Goal: Transaction & Acquisition: Purchase product/service

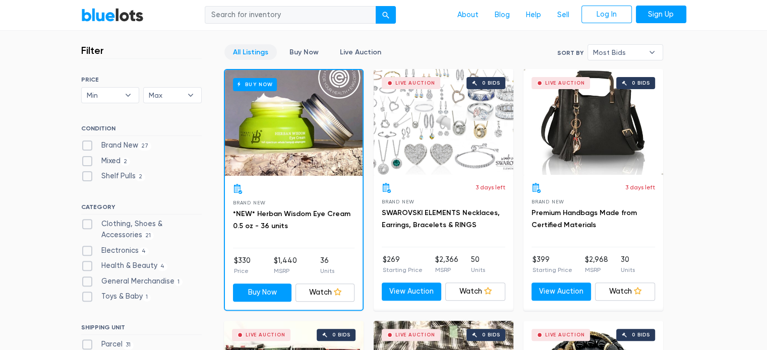
scroll to position [278, 0]
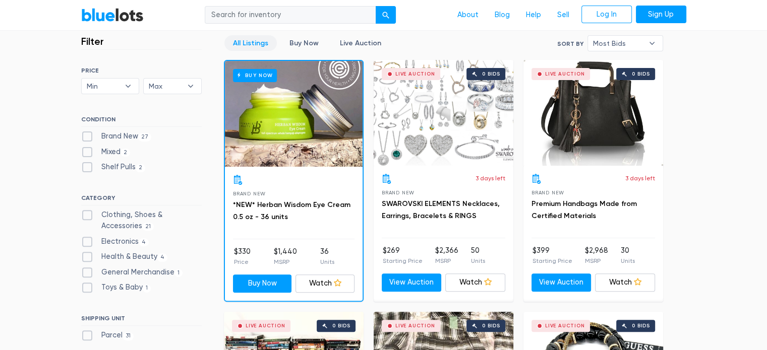
click at [86, 238] on label "Electronics 4" at bounding box center [115, 241] width 68 height 11
click at [86, 238] on input "Electronics 4" at bounding box center [84, 239] width 7 height 7
checkbox input "true"
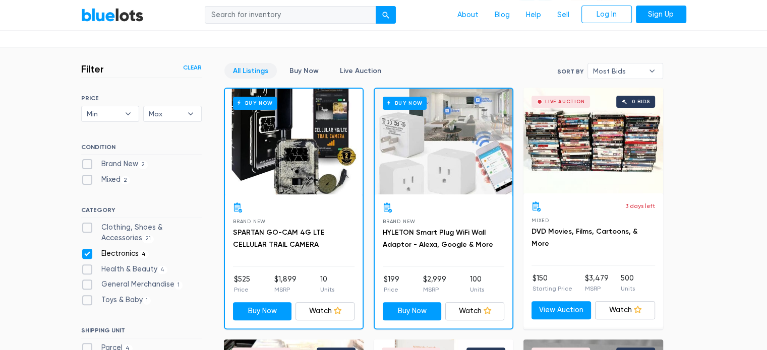
scroll to position [263, 0]
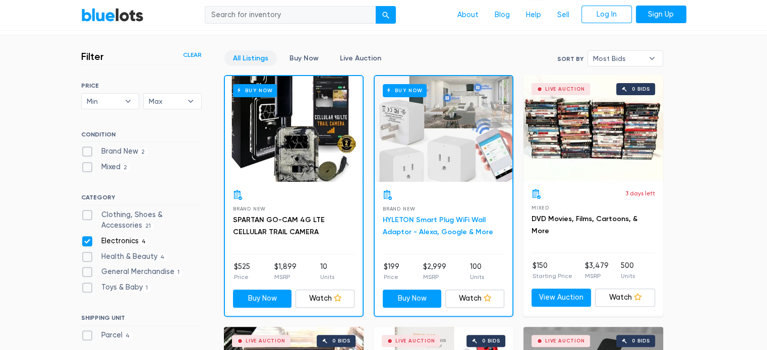
click at [434, 221] on link "HYLETON Smart Plug WiFi Wall Adaptor - Alexa, Google & More" at bounding box center [438, 226] width 110 height 21
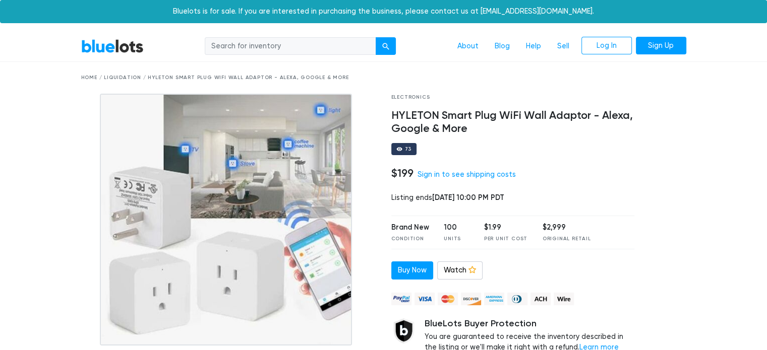
click at [135, 43] on link "BlueLots" at bounding box center [112, 46] width 63 height 15
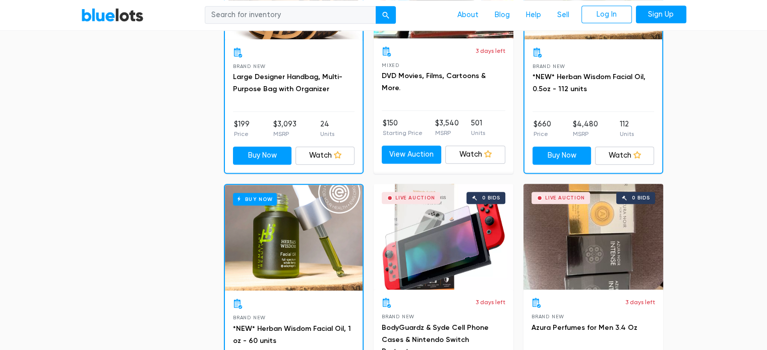
scroll to position [990, 0]
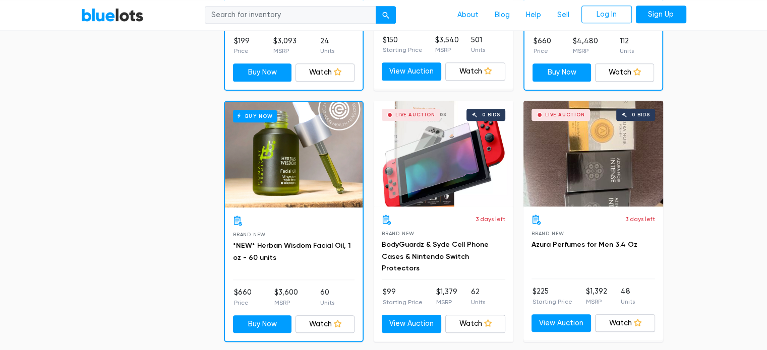
click at [628, 149] on div "Live Auction 0 bids" at bounding box center [593, 154] width 140 height 106
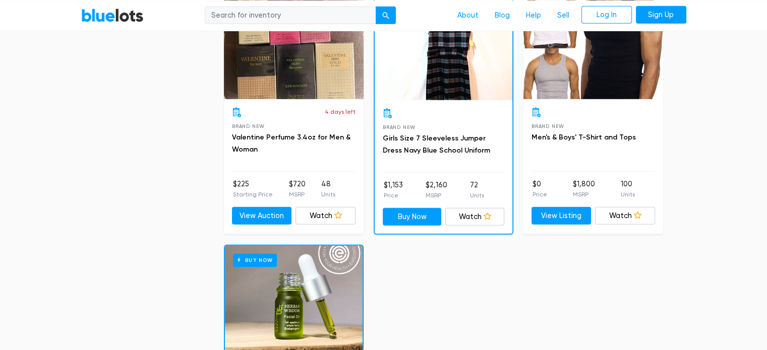
scroll to position [3103, 0]
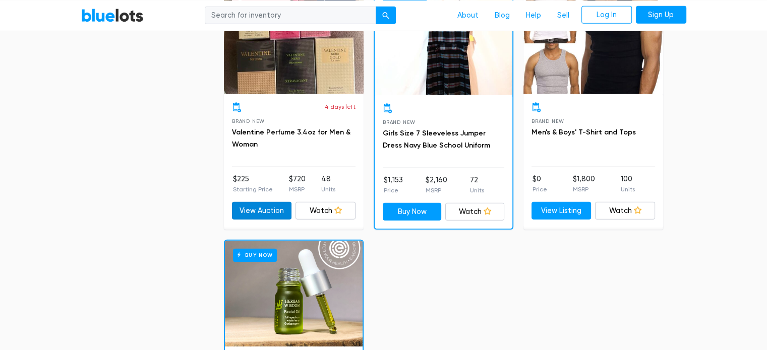
click at [246, 211] on link "View Auction" at bounding box center [262, 211] width 60 height 18
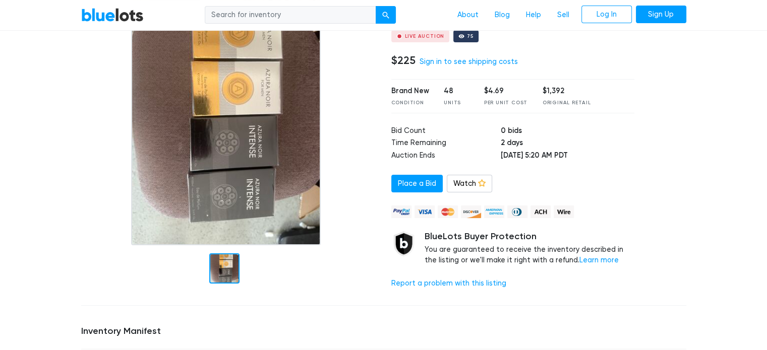
scroll to position [97, 0]
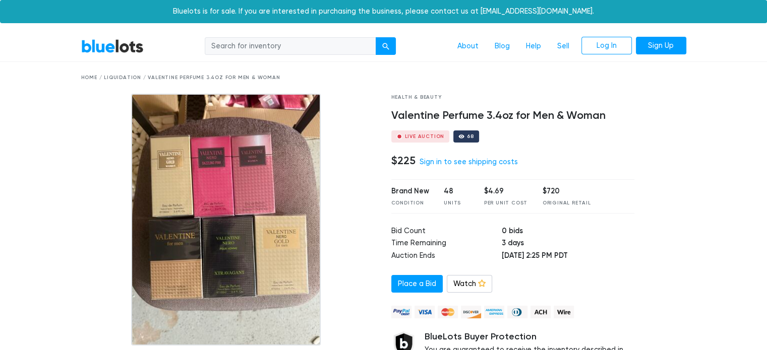
click at [242, 228] on img at bounding box center [226, 220] width 190 height 252
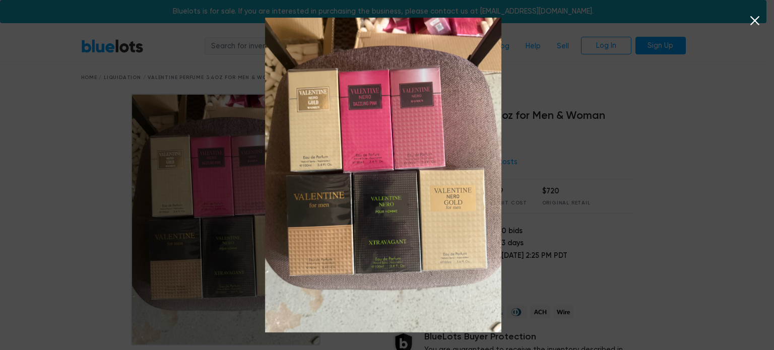
click at [578, 74] on div at bounding box center [387, 175] width 774 height 350
